Goal: Information Seeking & Learning: Learn about a topic

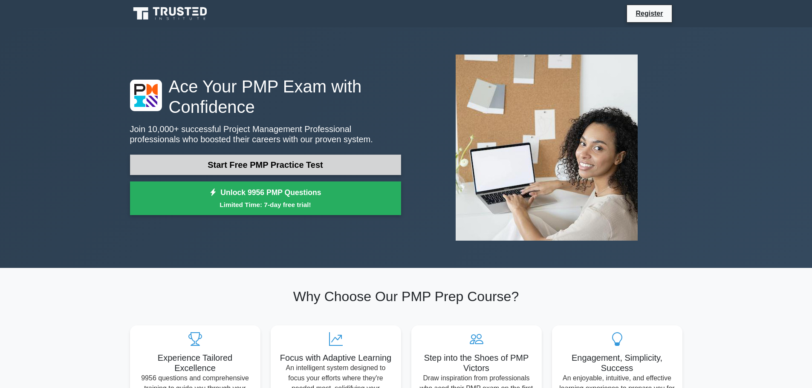
click at [260, 159] on link "Start Free PMP Practice Test" at bounding box center [265, 165] width 271 height 20
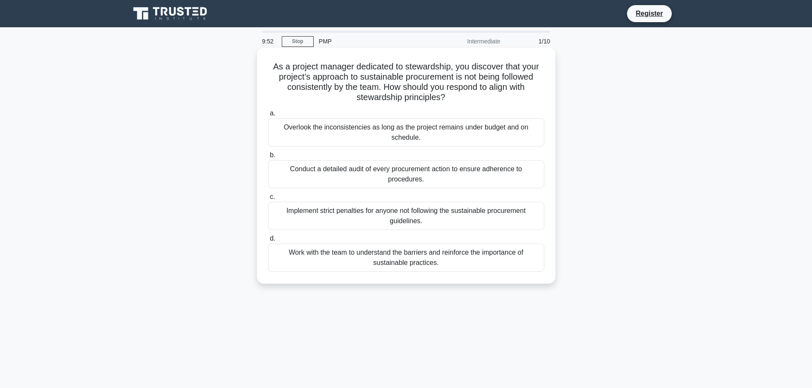
click at [307, 182] on div "Conduct a detailed audit of every procurement action to ensure adherence to pro…" at bounding box center [406, 174] width 276 height 28
click at [268, 158] on input "b. Conduct a detailed audit of every procurement action to ensure adherence to …" at bounding box center [268, 156] width 0 height 6
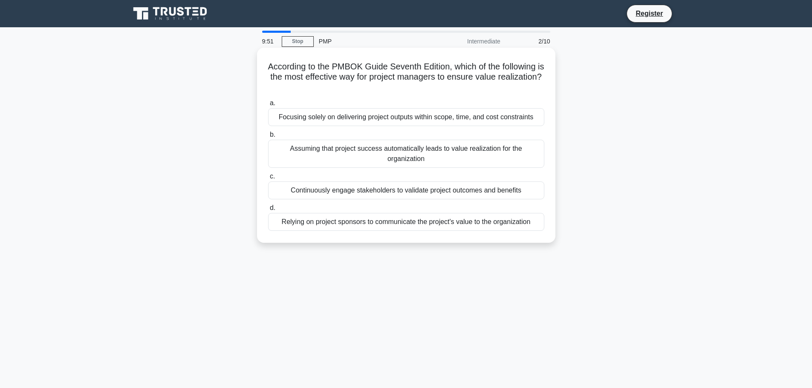
click at [315, 199] on div "Continuously engage stakeholders to validate project outcomes and benefits" at bounding box center [406, 191] width 276 height 18
click at [268, 179] on input "c. Continuously engage stakeholders to validate project outcomes and benefits" at bounding box center [268, 177] width 0 height 6
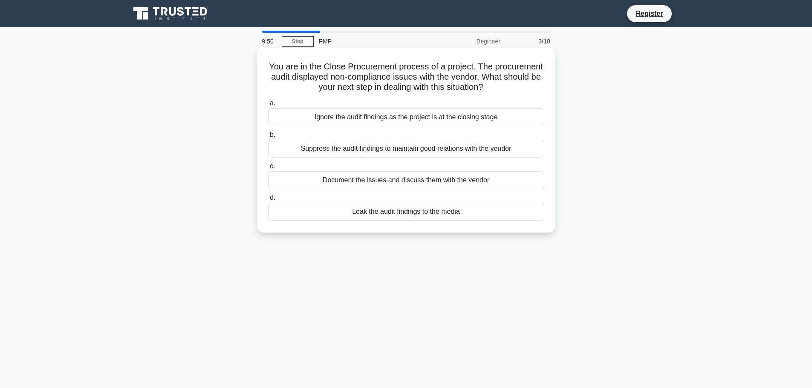
click at [332, 119] on div "Ignore the audit findings as the project is at the closing stage" at bounding box center [406, 117] width 276 height 18
click at [268, 106] on input "a. Ignore the audit findings as the project is at the closing stage" at bounding box center [268, 104] width 0 height 6
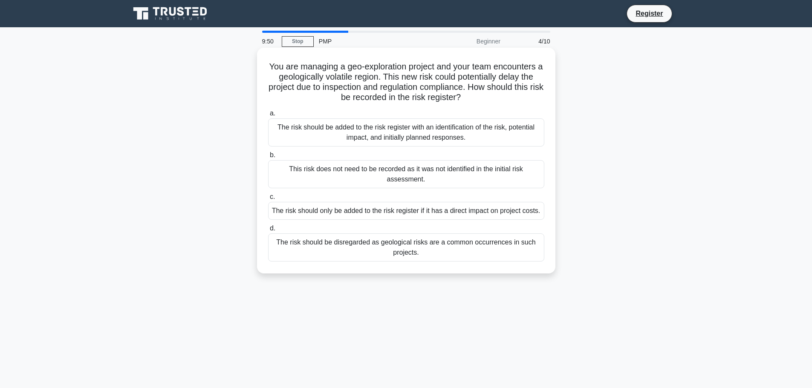
click at [352, 193] on label "c. The risk should only be added to the risk register if it has a direct impact…" at bounding box center [406, 206] width 276 height 28
click at [268, 194] on input "c. The risk should only be added to the risk register if it has a direct impact…" at bounding box center [268, 197] width 0 height 6
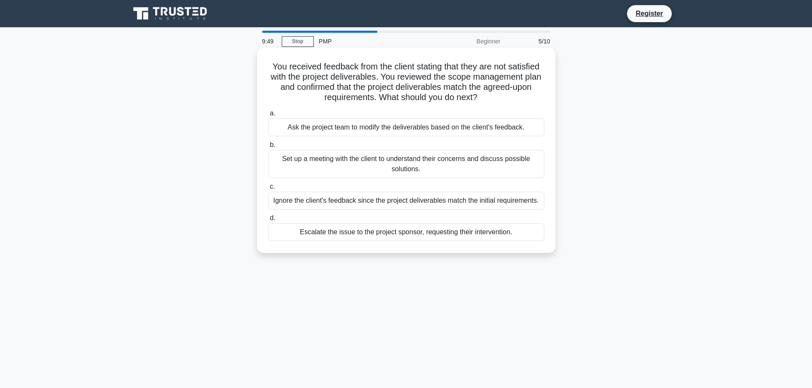
click at [360, 158] on div "Set up a meeting with the client to understand their concerns and discuss possi…" at bounding box center [406, 164] width 276 height 28
click at [268, 148] on input "b. Set up a meeting with the client to understand their concerns and discuss po…" at bounding box center [268, 145] width 0 height 6
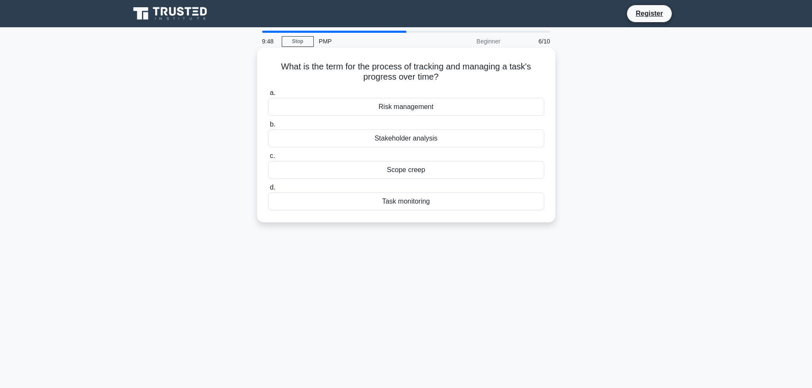
click at [371, 204] on div "Task monitoring" at bounding box center [406, 202] width 276 height 18
click at [268, 190] on input "d. Task monitoring" at bounding box center [268, 188] width 0 height 6
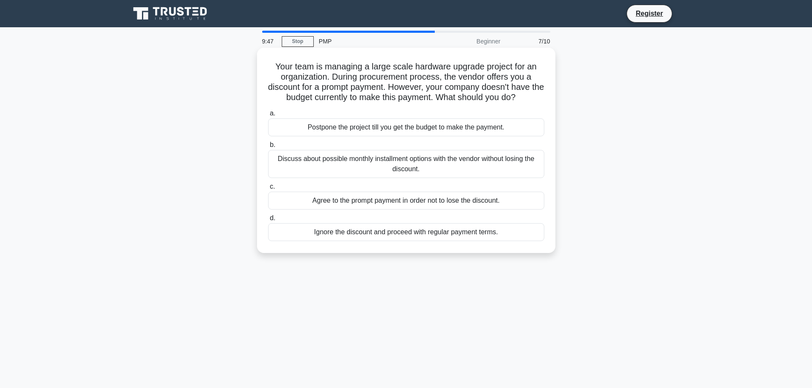
click at [382, 153] on div "Discuss about possible monthly installment options with the vendor without losi…" at bounding box center [406, 164] width 276 height 28
click at [268, 148] on input "b. Discuss about possible monthly installment options with the vendor without l…" at bounding box center [268, 145] width 0 height 6
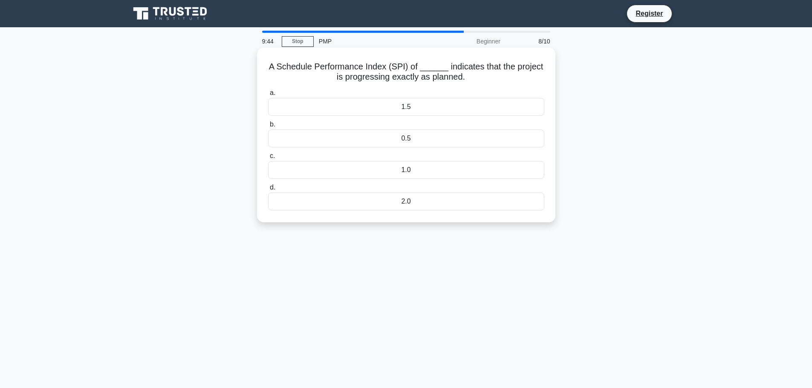
click at [412, 207] on div "2.0" at bounding box center [406, 202] width 276 height 18
click at [268, 190] on input "d. 2.0" at bounding box center [268, 188] width 0 height 6
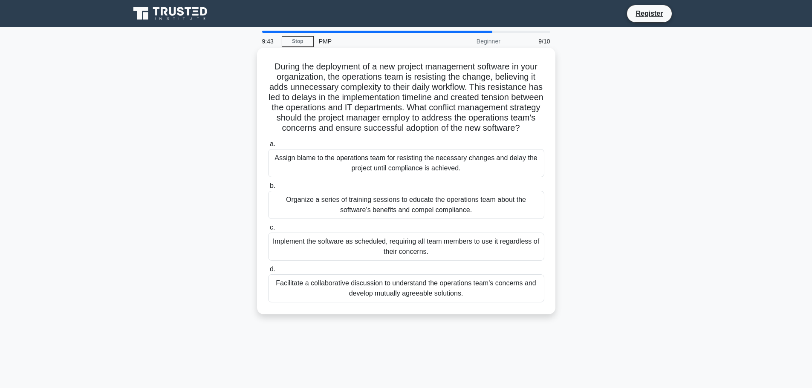
click at [404, 167] on div "Assign blame to the operations team for resisting the necessary changes and del…" at bounding box center [406, 163] width 276 height 28
click at [268, 147] on input "a. Assign blame to the operations team for resisting the necessary changes and …" at bounding box center [268, 144] width 0 height 6
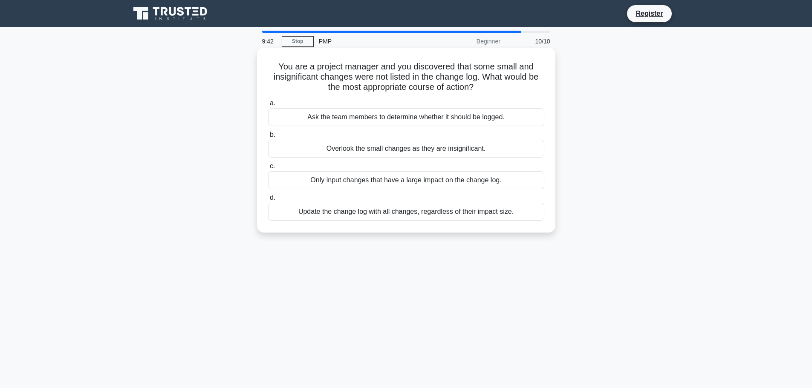
click at [410, 205] on div "Update the change log with all changes, regardless of their impact size." at bounding box center [406, 212] width 276 height 18
click at [268, 201] on input "d. Update the change log with all changes, regardless of their impact size." at bounding box center [268, 198] width 0 height 6
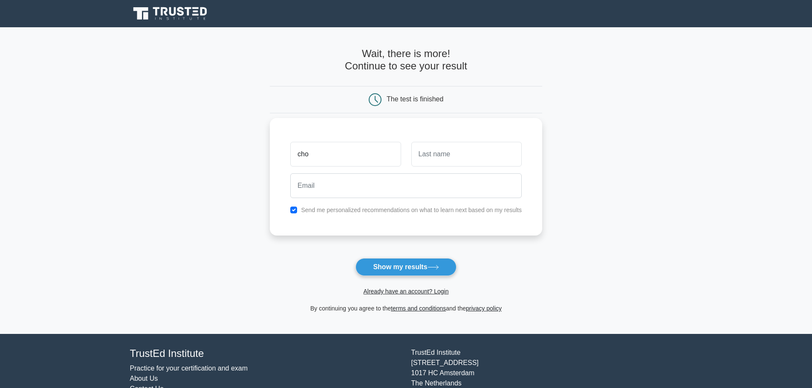
type input "cho"
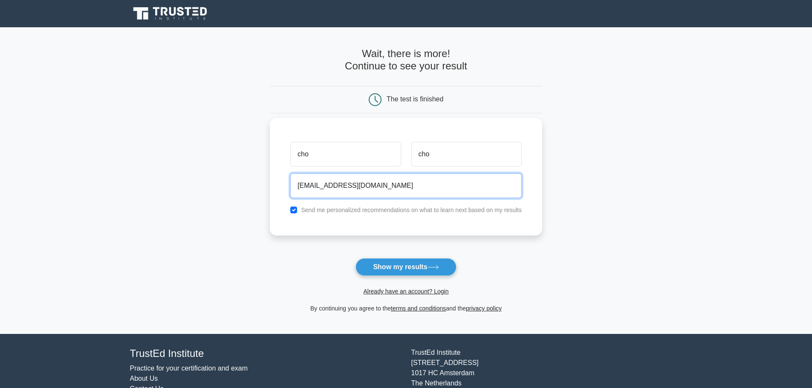
type input "atsdmgl@gmail.com"
click at [355, 258] on button "Show my results" at bounding box center [405, 267] width 101 height 18
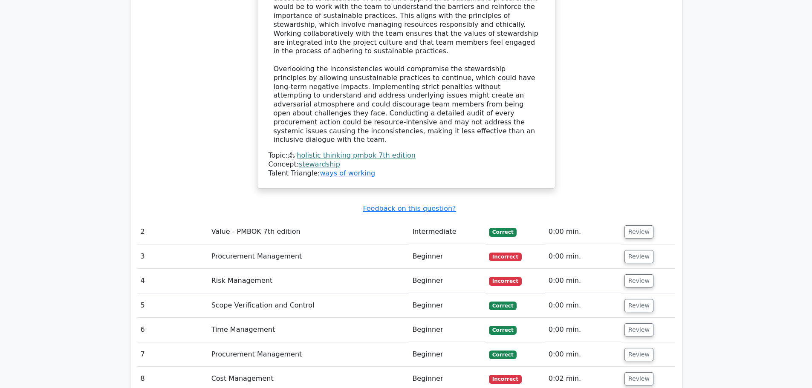
scroll to position [1108, 0]
